Goal: Task Accomplishment & Management: Complete application form

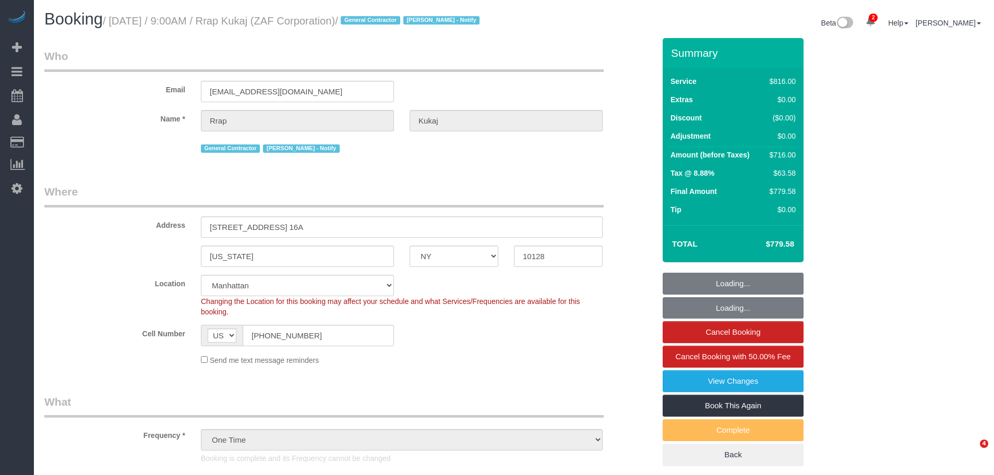
select select "NY"
select select "3"
select select "240"
select select "spot1"
select select "number:89"
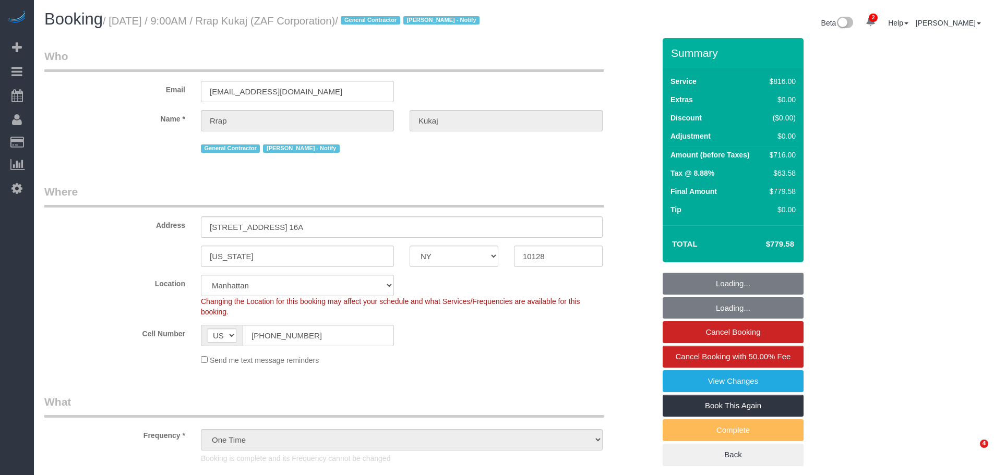
select select "number:90"
select select "number:15"
select select "number:7"
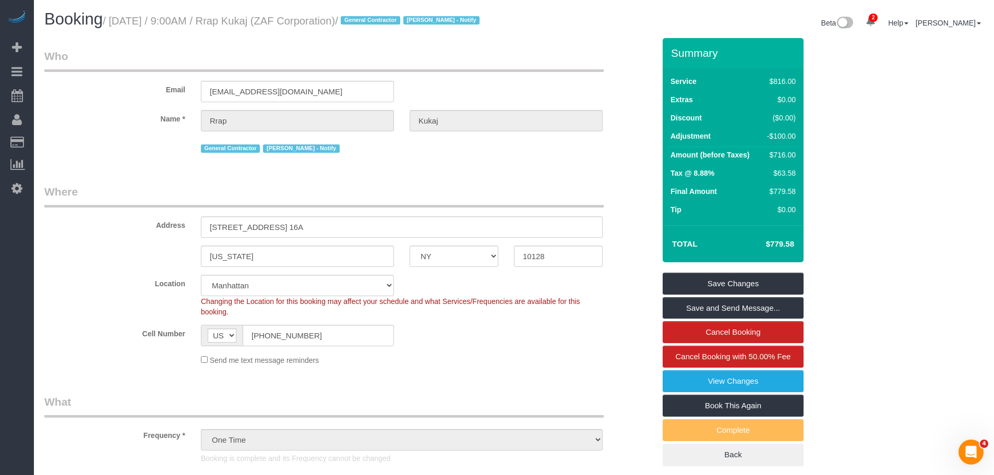
drag, startPoint x: 245, startPoint y: 20, endPoint x: 294, endPoint y: 18, distance: 49.6
click at [294, 18] on small "/ [DATE] / 9:00AM / Rrap Kukaj (ZAF Corporation) / General Contractor [PERSON_N…" at bounding box center [293, 20] width 380 height 11
copy small "Rrap Kukaj"
drag, startPoint x: 303, startPoint y: 21, endPoint x: 381, endPoint y: 22, distance: 78.3
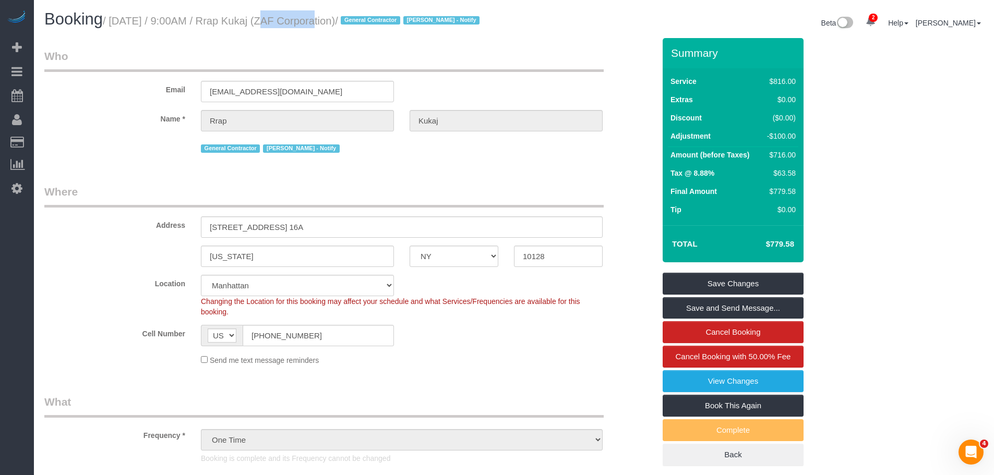
click at [381, 22] on small "/ [DATE] / 9:00AM / Rrap Kukaj (ZAF Corporation) / General Contractor [PERSON_N…" at bounding box center [293, 20] width 380 height 11
click at [374, 19] on small "/ [DATE] / 9:00AM / Rrap Kukaj (ZAF Corporation) / General Contractor [PERSON_N…" at bounding box center [293, 20] width 380 height 11
drag, startPoint x: 379, startPoint y: 19, endPoint x: 302, endPoint y: 18, distance: 76.7
click at [302, 18] on small "/ [DATE] / 9:00AM / Rrap Kukaj (ZAF Corporation) / General Contractor [PERSON_N…" at bounding box center [293, 20] width 380 height 11
copy small "ZAF Corporation"
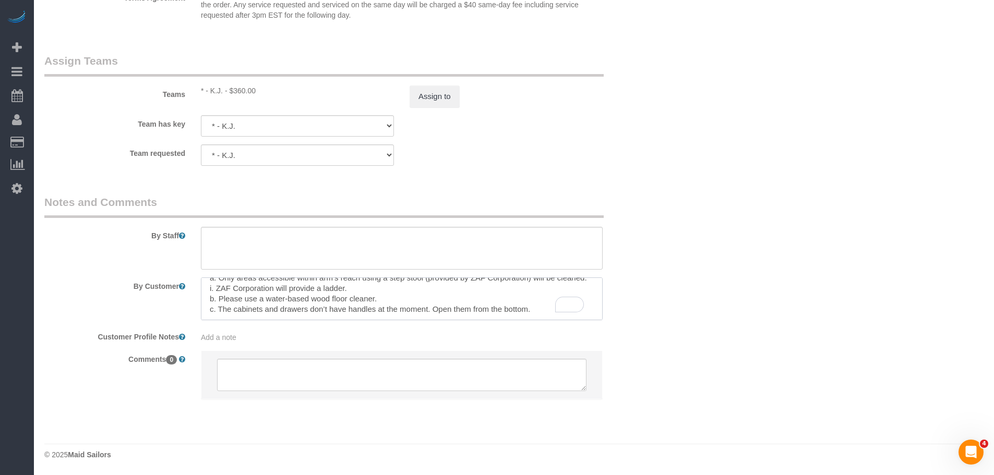
drag, startPoint x: 536, startPoint y: 309, endPoint x: 270, endPoint y: 292, distance: 266.7
click at [270, 292] on textarea "To enrich screen reader interactions, please activate Accessibility in Grammarl…" at bounding box center [402, 299] width 402 height 43
click at [455, 294] on textarea "To enrich screen reader interactions, please activate Accessibility in Grammarl…" at bounding box center [402, 299] width 402 height 43
drag, startPoint x: 546, startPoint y: 311, endPoint x: 215, endPoint y: 308, distance: 330.8
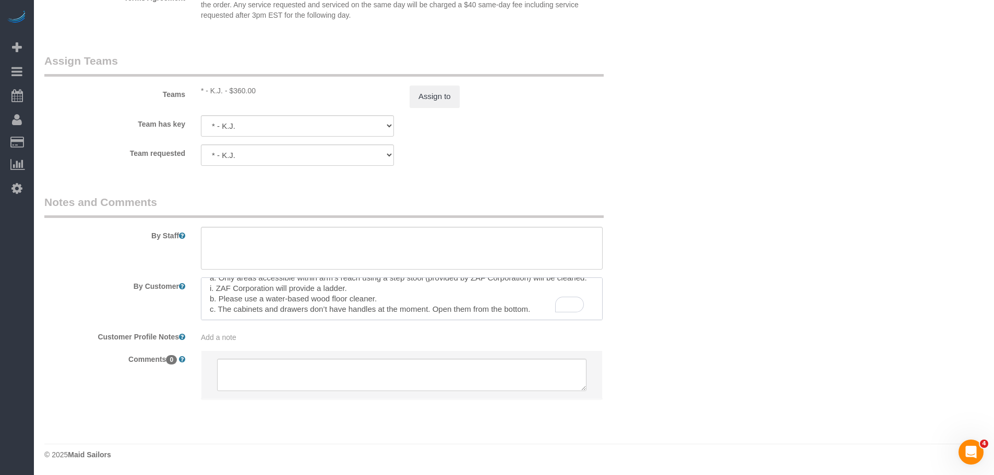
click at [216, 308] on textarea "To enrich screen reader interactions, please activate Accessibility in Grammarl…" at bounding box center [402, 299] width 402 height 43
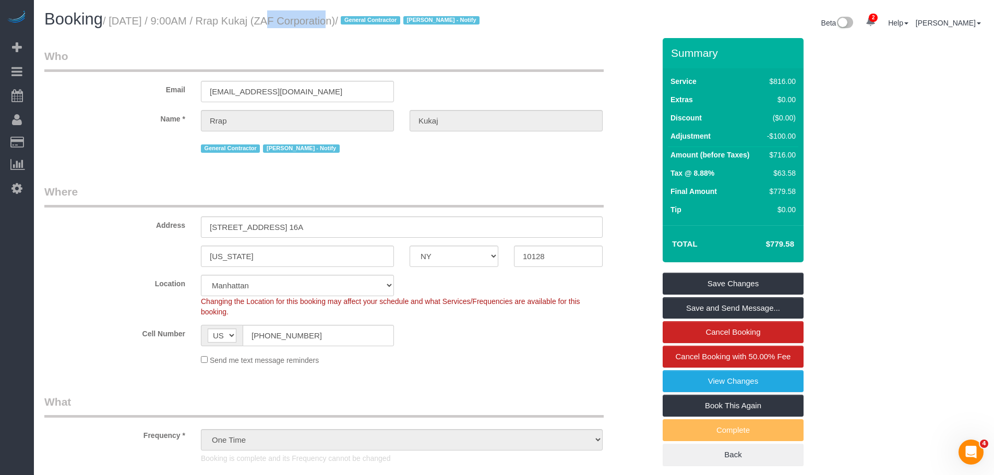
drag, startPoint x: 261, startPoint y: 20, endPoint x: 308, endPoint y: 22, distance: 47.0
click at [308, 22] on small "/ [DATE] / 9:00AM / Rrap Kukaj (ZAF Corporation) / General Contractor [PERSON_N…" at bounding box center [293, 20] width 380 height 11
drag, startPoint x: 243, startPoint y: 18, endPoint x: 295, endPoint y: 27, distance: 52.9
click at [295, 27] on h1 "Booking / [DATE] / 9:00AM / Rrap Kukaj (ZAF Corporation) / General Contractor […" at bounding box center [275, 19] width 462 height 18
copy small "Rrap Kukaj"
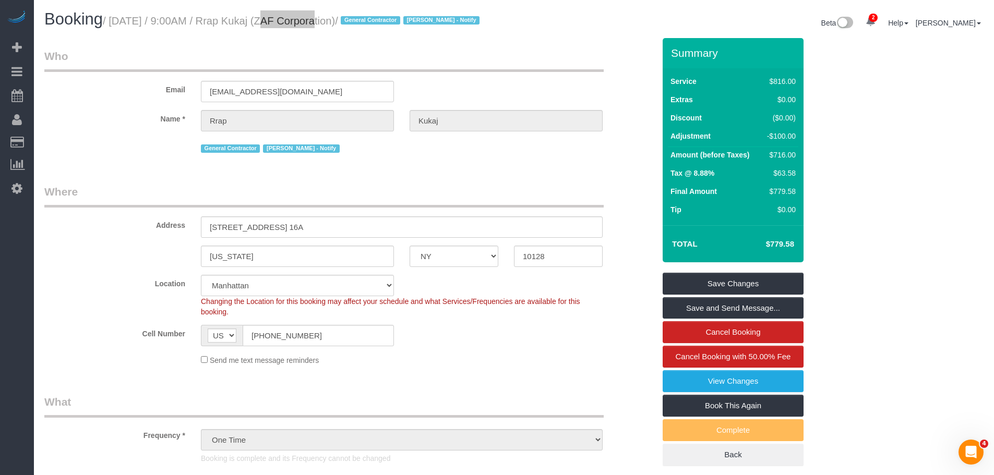
scroll to position [198, 0]
drag, startPoint x: 245, startPoint y: 347, endPoint x: 161, endPoint y: 313, distance: 91.0
click at [120, 346] on div "Cell Number AF AL DZ AD AO AI AQ AG AR AM AW AU AT AZ BS BH BD BB BY BE BZ BJ B…" at bounding box center [350, 335] width 626 height 21
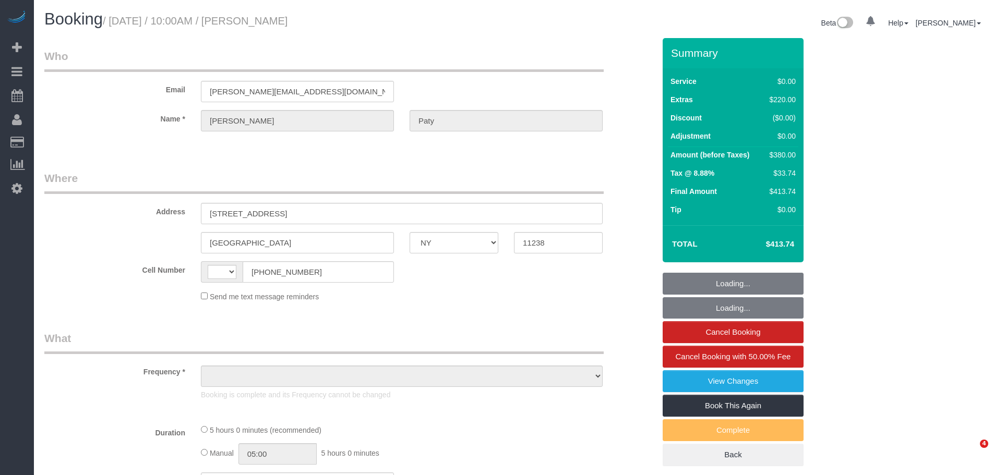
select select "NY"
select select "string:US"
select select "object:659"
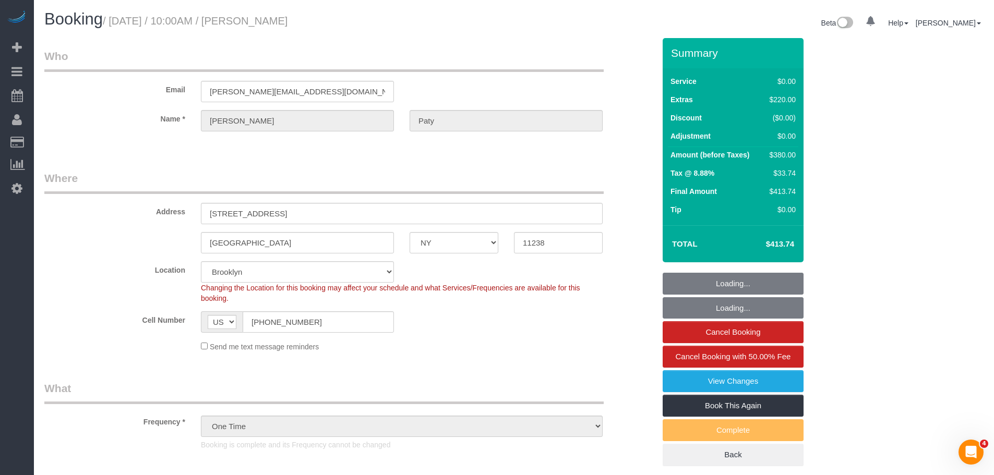
select select "string:stripe-pm_1PtyvG4VGloSiKo7BLZDAN62"
select select "1"
select select "spot1"
select select "number:89"
select select "number:90"
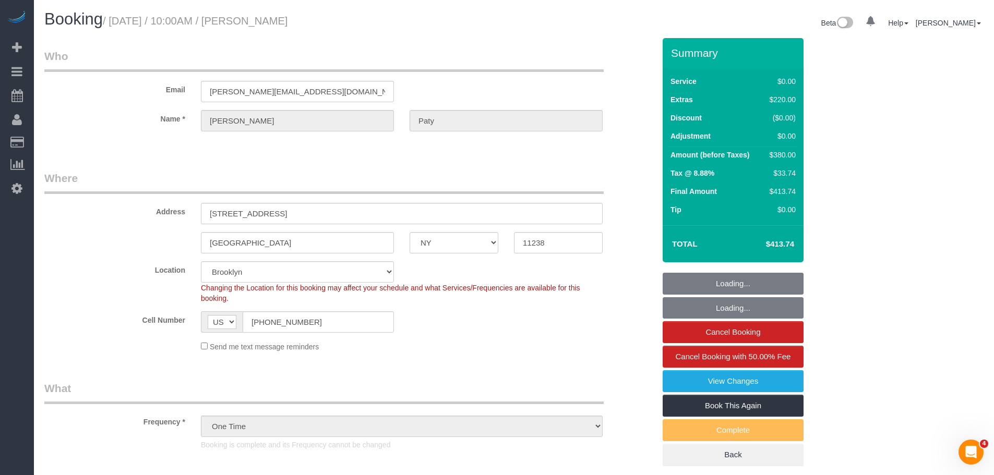
select select "number:15"
select select "number:5"
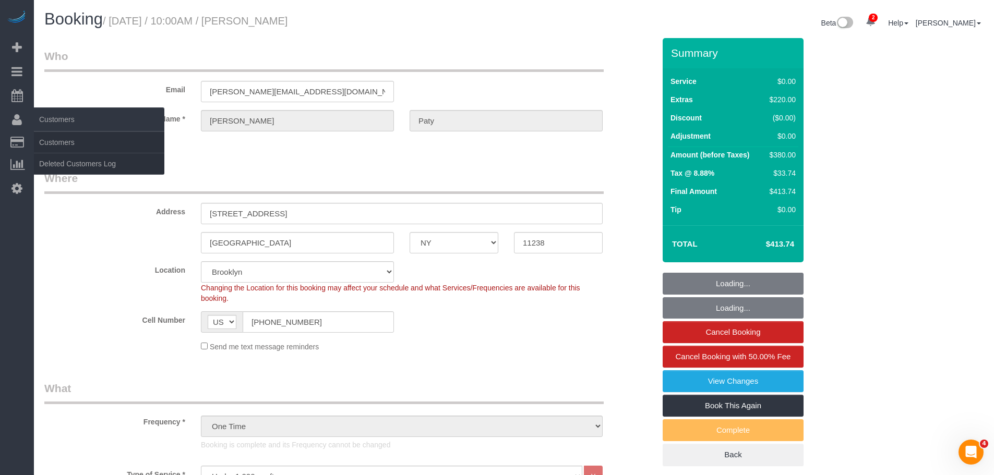
select select "object:1318"
select select "1"
click at [68, 146] on link "Customers" at bounding box center [99, 142] width 130 height 21
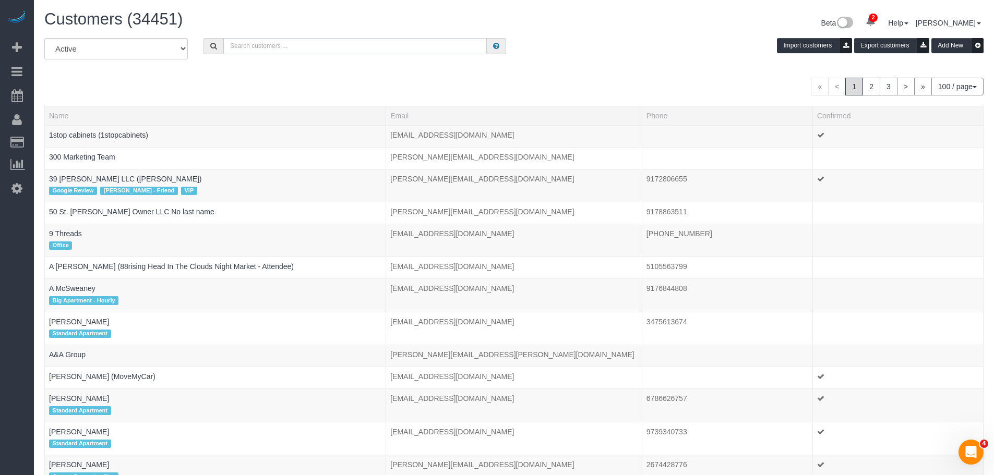
click at [295, 47] on input "text" at bounding box center [354, 46] width 263 height 16
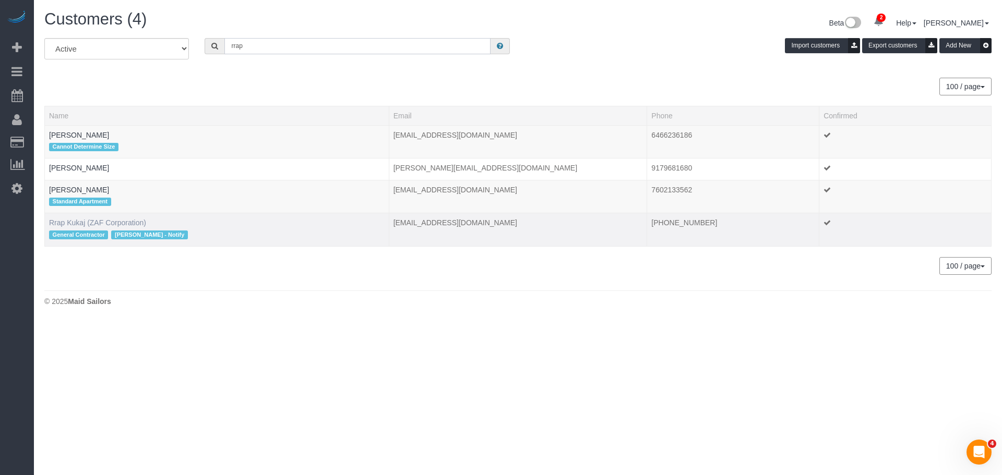
type input "rrap"
click at [121, 221] on link "Rrap Kukaj (ZAF Corporation)" at bounding box center [97, 223] width 97 height 8
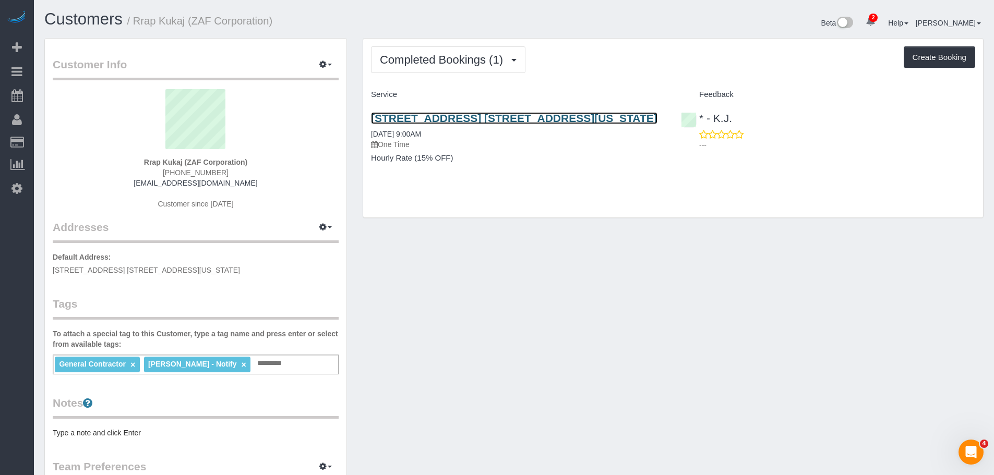
click at [450, 115] on link "1150 Park Ave, Apt. 16a, New York, NY 10128" at bounding box center [514, 118] width 286 height 12
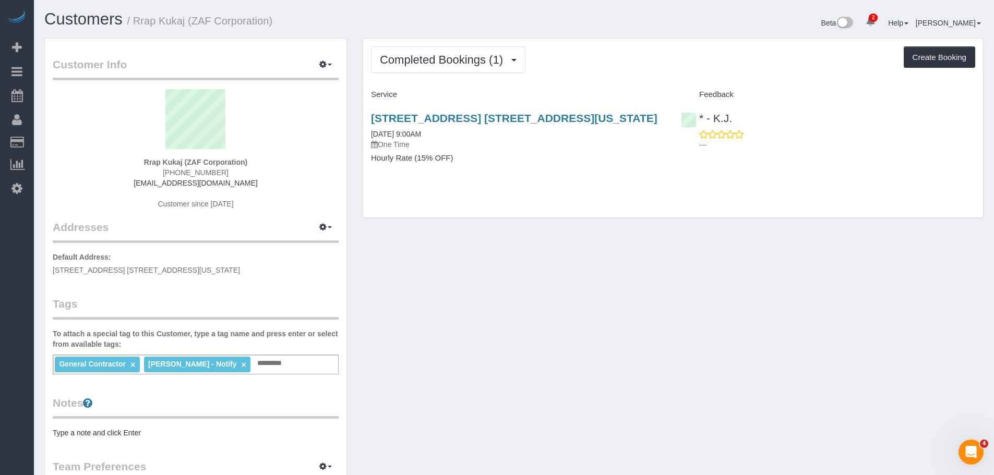
drag, startPoint x: 593, startPoint y: 246, endPoint x: 606, endPoint y: 294, distance: 49.6
click at [593, 246] on div "Customer Info Edit Contact Info Send Message Email Preferences Special Sales Ta…" at bounding box center [514, 383] width 955 height 691
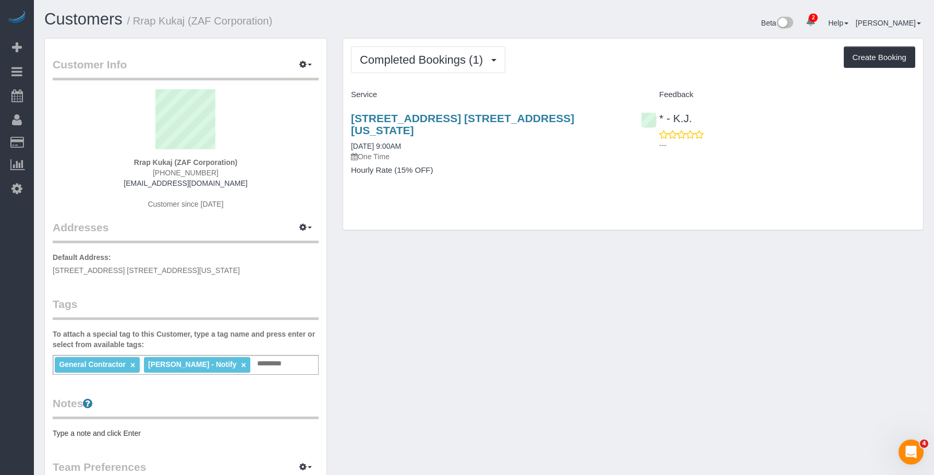
drag, startPoint x: 137, startPoint y: 22, endPoint x: 298, endPoint y: 19, distance: 160.7
click at [298, 19] on h1 "Customers / Rrap Kukaj (ZAF Corporation)" at bounding box center [260, 19] width 432 height 18
copy small "Rrap Kukaj (ZAF Corporation)"
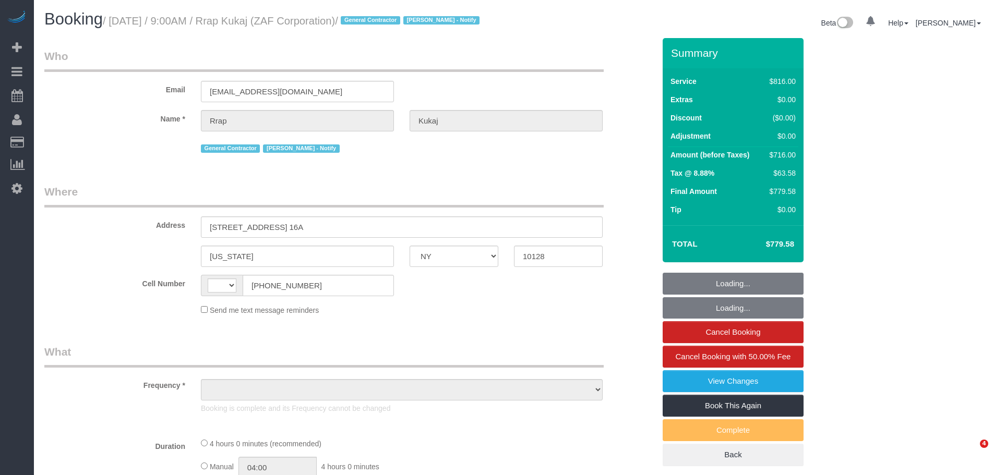
select select "NY"
select select "string:US"
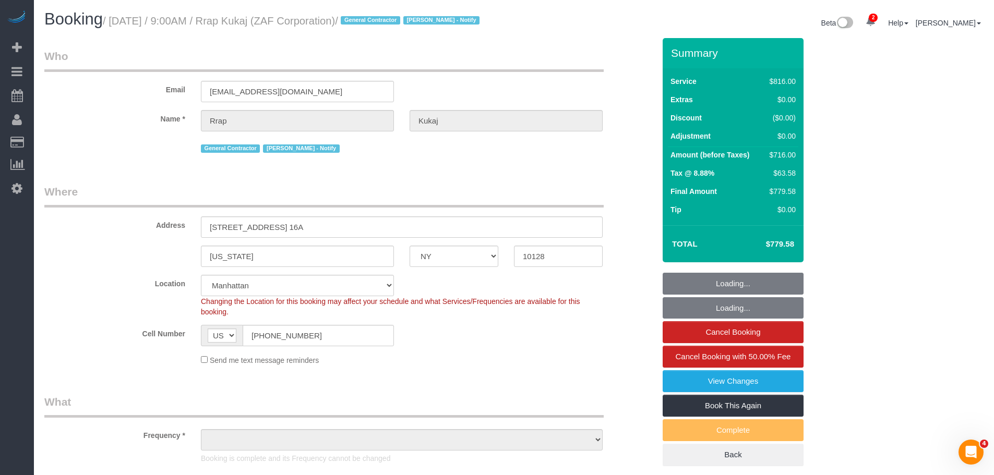
select select "object:798"
select select "string:stripe-pm_1RtaDS4VGloSiKo7rLiEkzFZ"
select select "spot1"
select select "number:89"
select select "number:90"
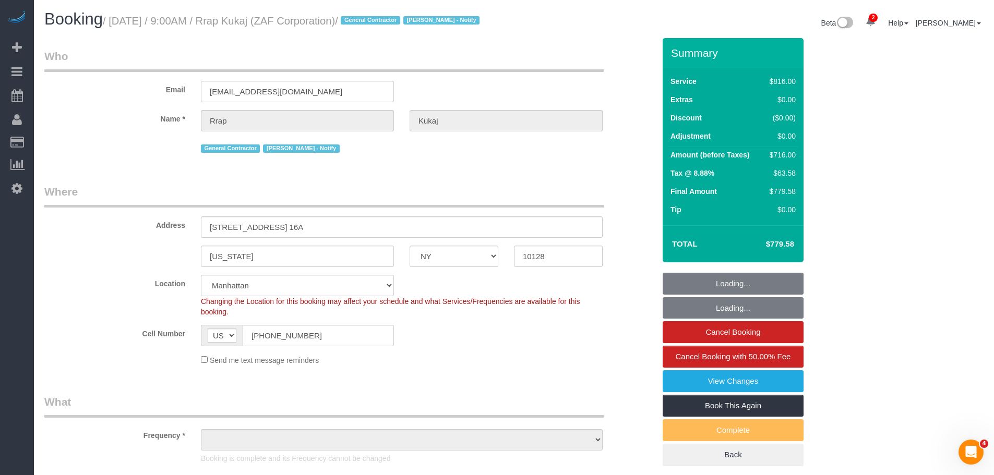
select select "number:15"
select select "number:7"
select select "3"
select select "240"
select select "object:1537"
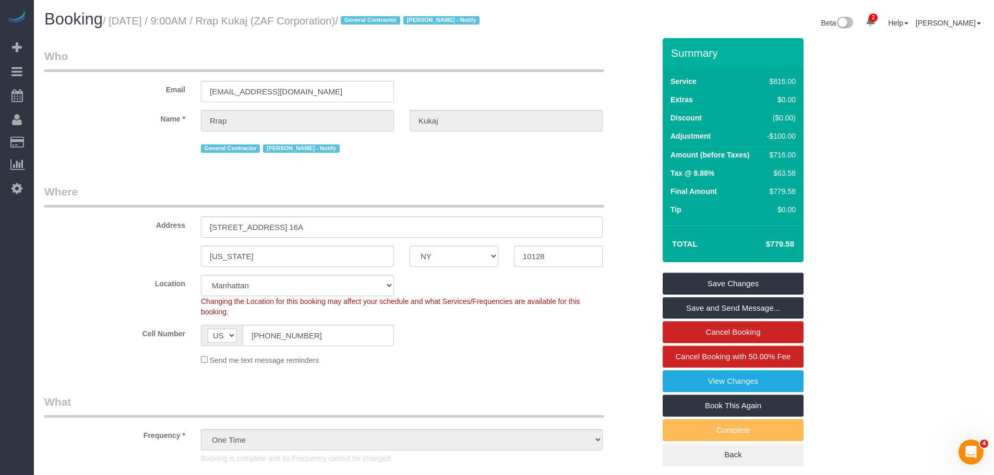
drag, startPoint x: 348, startPoint y: 200, endPoint x: 355, endPoint y: 198, distance: 7.6
click at [349, 200] on legend "Where" at bounding box center [323, 195] width 559 height 23
click at [366, 198] on legend "Where" at bounding box center [323, 195] width 559 height 23
